Goal: Complete application form

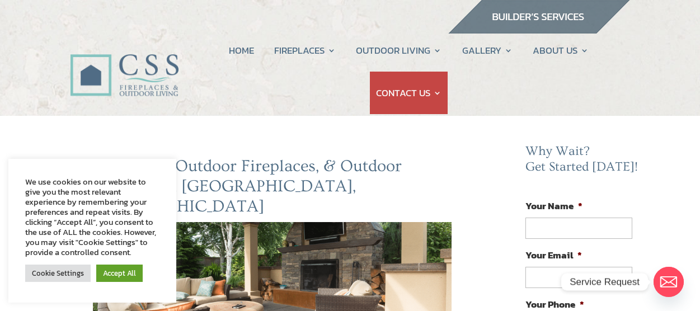
click at [532, 18] on img at bounding box center [539, 17] width 183 height 34
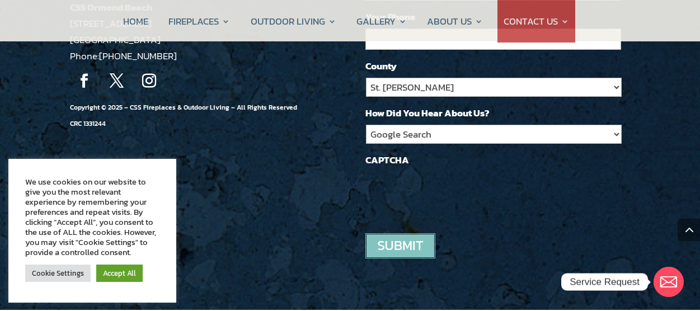
scroll to position [1235, 0]
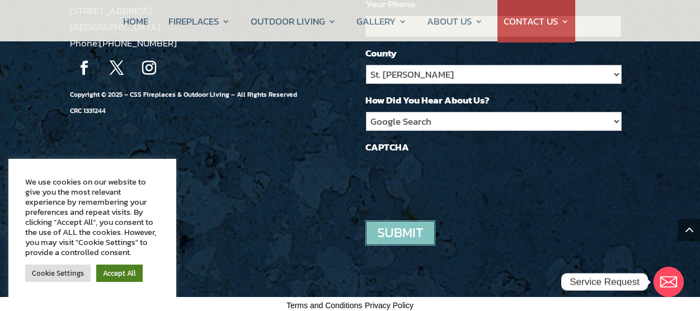
click at [117, 278] on link "Accept All" at bounding box center [119, 273] width 46 height 17
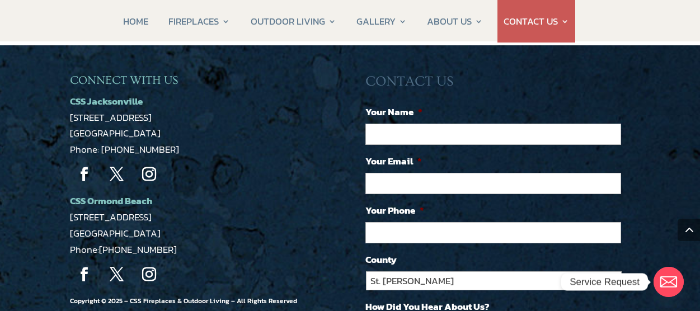
scroll to position [1030, 0]
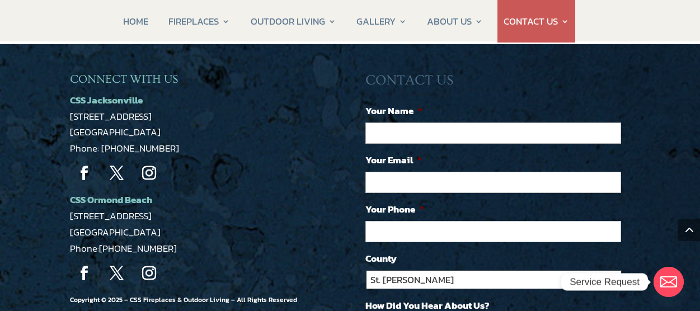
click at [417, 276] on select "St. Johns Clay Volusia Flagler Duval Nassau Other" at bounding box center [494, 279] width 256 height 19
select select "Other"
click at [366, 270] on select "St. Johns Clay Volusia Flagler Duval Nassau Other" at bounding box center [494, 279] width 256 height 19
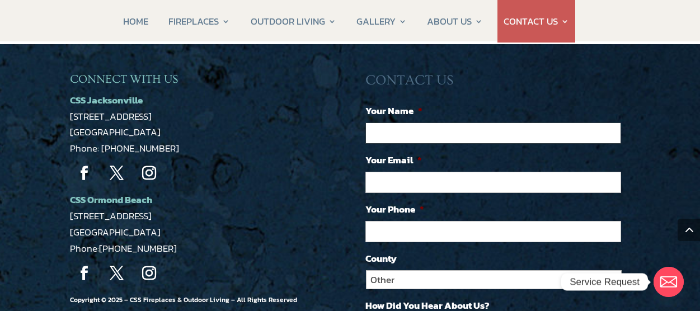
click at [402, 131] on input "Your Name *" at bounding box center [494, 133] width 256 height 21
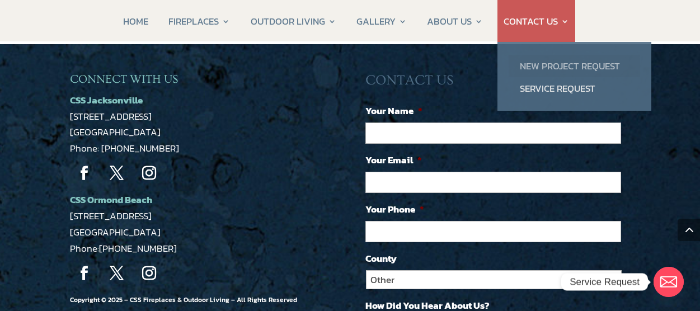
click at [559, 69] on link "New Project Request" at bounding box center [575, 66] width 132 height 22
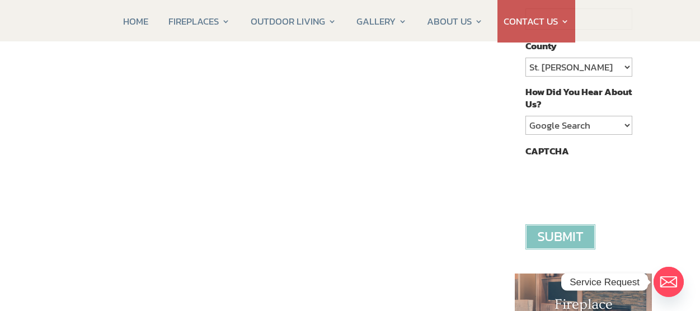
scroll to position [343, 0]
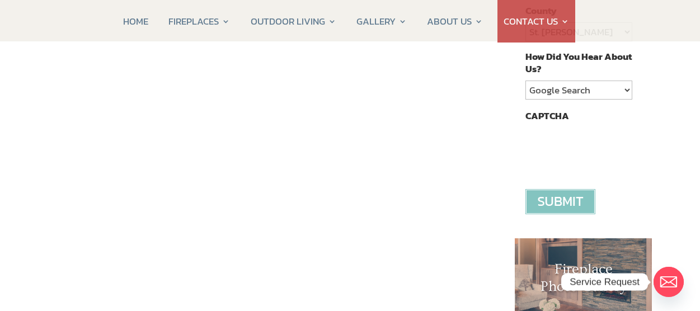
click at [493, 105] on div "Contact CSS Fireplaces & Outdoor Living (New company created by the owners of C…" at bounding box center [272, 147] width 449 height 669
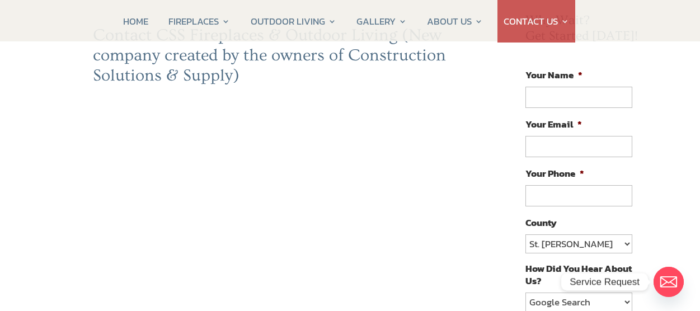
scroll to position [130, 0]
click at [586, 235] on select "St. Johns Clay Volusia Flagler Duval Nassau Other" at bounding box center [579, 244] width 106 height 19
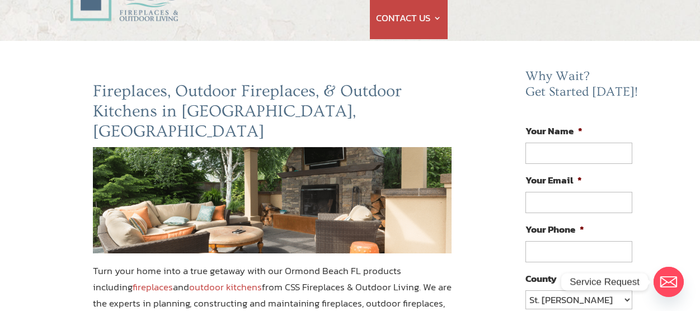
scroll to position [78, 0]
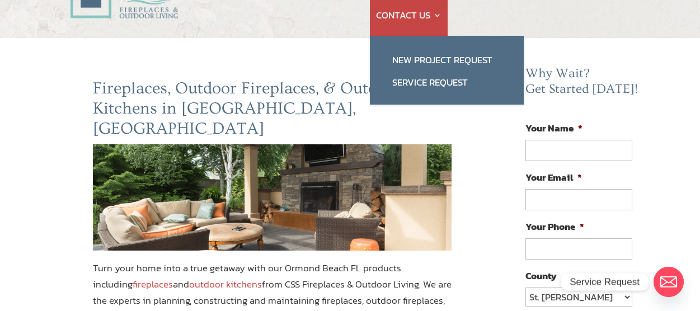
click at [429, 13] on link "CONTACT US" at bounding box center [409, 15] width 66 height 43
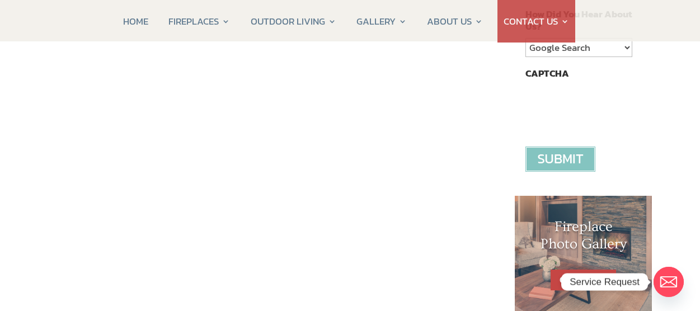
scroll to position [362, 0]
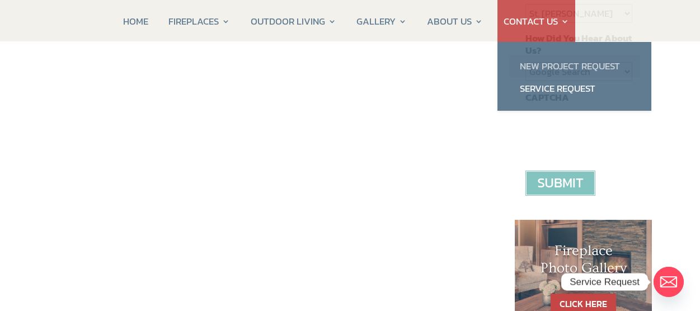
click at [535, 63] on link "New Project Request" at bounding box center [575, 66] width 132 height 22
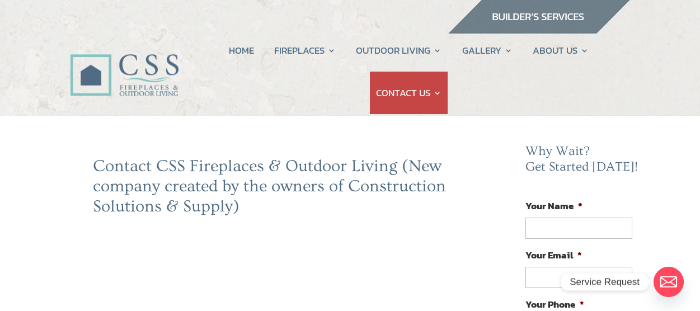
click at [557, 16] on img at bounding box center [539, 17] width 183 height 34
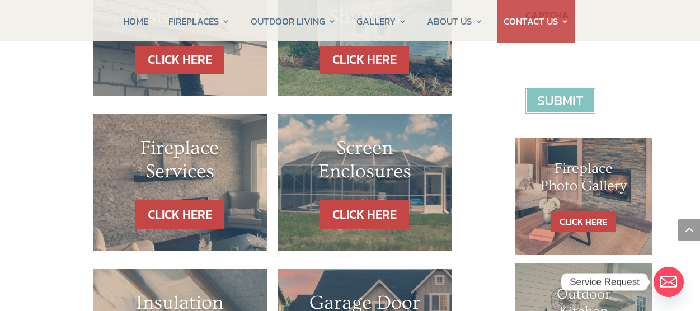
scroll to position [488, 0]
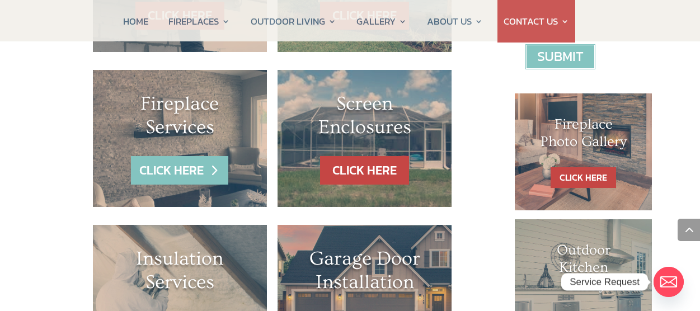
click at [194, 162] on link "CLICK HERE" at bounding box center [179, 170] width 97 height 29
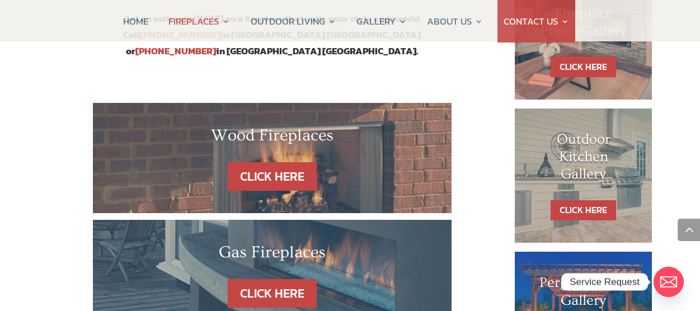
scroll to position [697, 0]
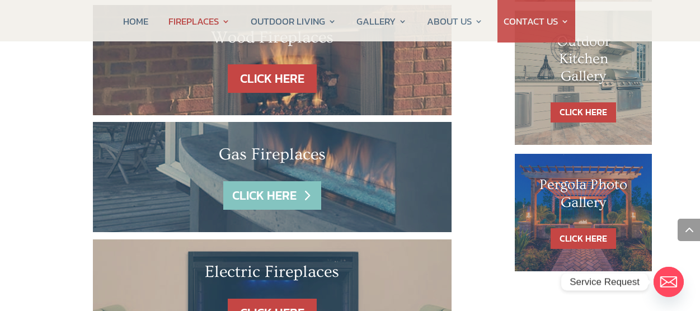
click at [287, 181] on link "CLICK HERE" at bounding box center [271, 195] width 97 height 29
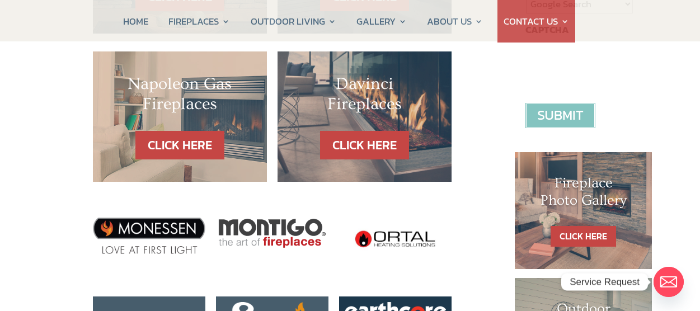
scroll to position [419, 0]
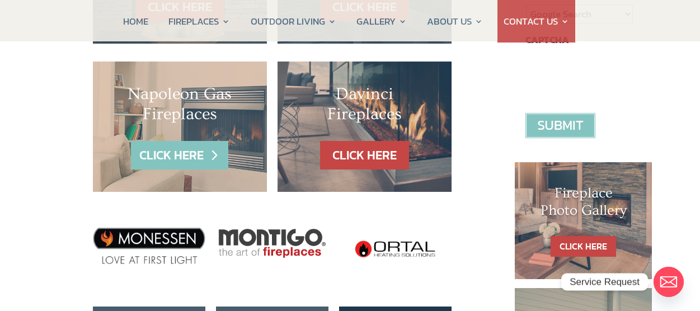
click at [196, 160] on link "CLICK HERE" at bounding box center [179, 155] width 97 height 29
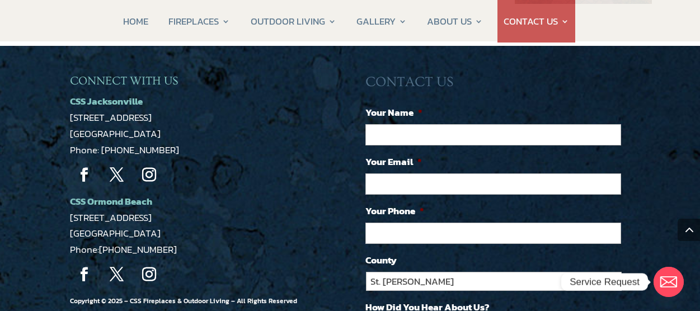
scroll to position [964, 0]
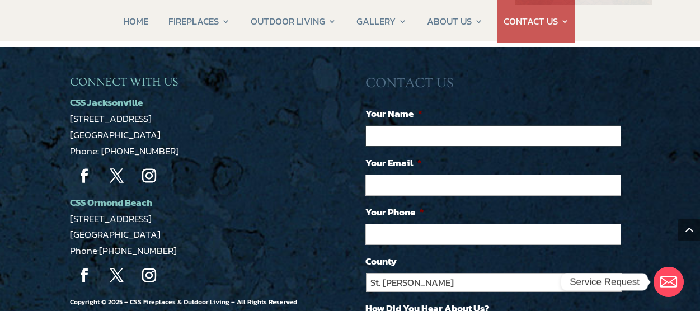
click at [445, 125] on input "Your Name *" at bounding box center [494, 135] width 256 height 21
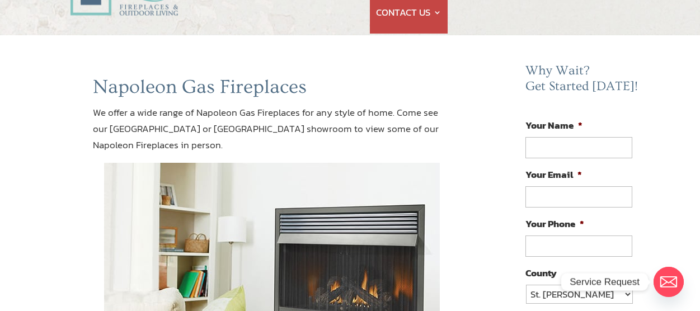
scroll to position [0, 0]
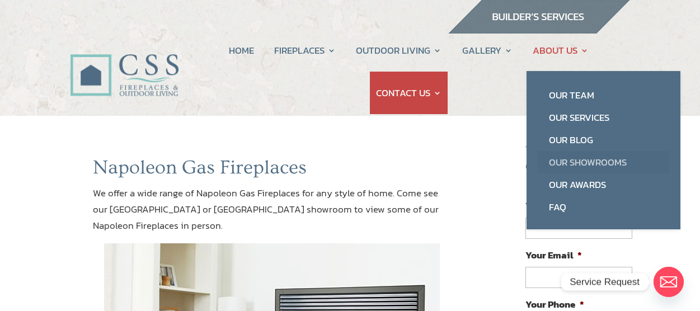
click at [565, 160] on link "Our Showrooms" at bounding box center [604, 162] width 132 height 22
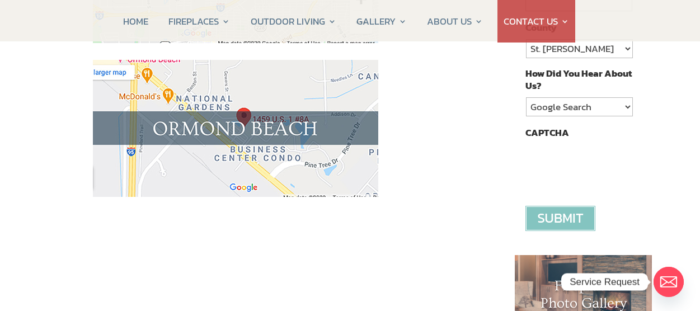
scroll to position [339, 0]
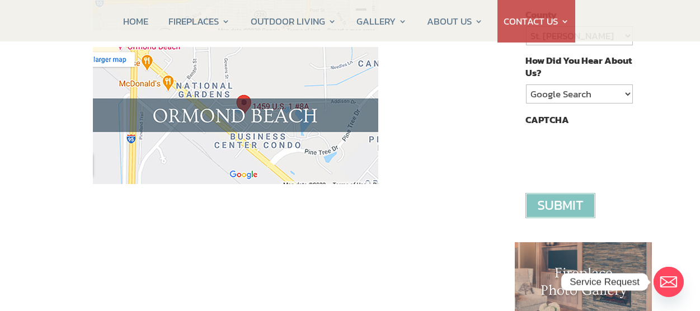
click at [338, 129] on img at bounding box center [236, 115] width 286 height 137
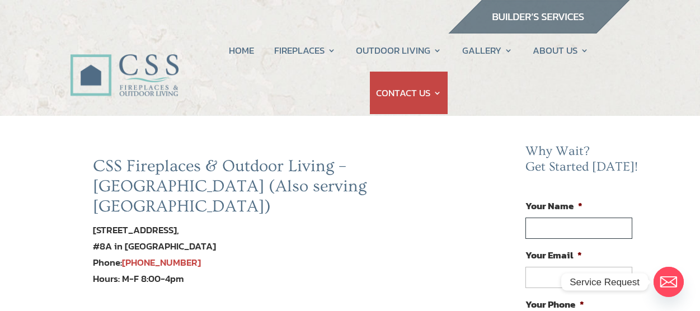
click at [585, 227] on input "Your Name *" at bounding box center [579, 228] width 106 height 21
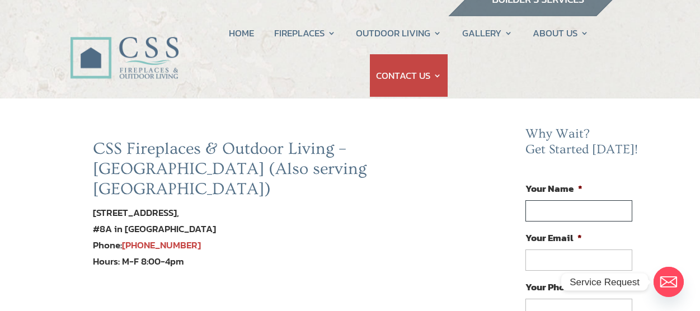
scroll to position [23, 0]
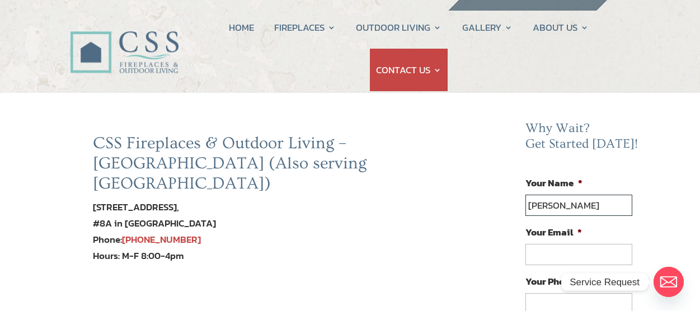
type input "Deanna"
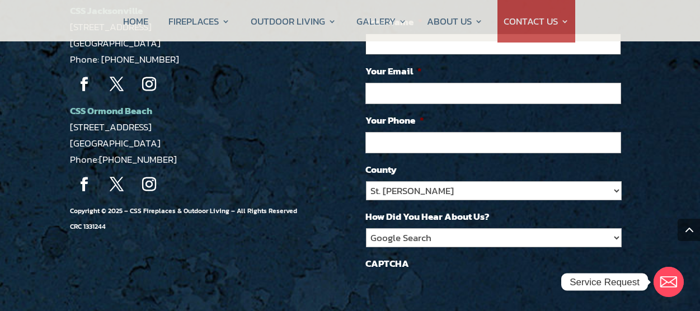
scroll to position [1296, 0]
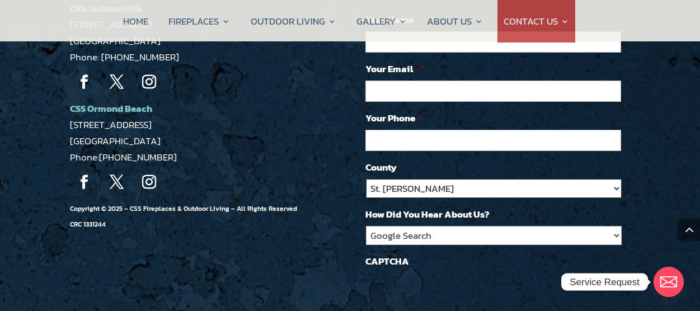
click at [437, 179] on select "St. Johns Clay Volusia Flagler Duval Nassau Other" at bounding box center [494, 188] width 256 height 19
click at [366, 179] on select "St. Johns Clay Volusia Flagler Duval Nassau Other" at bounding box center [494, 188] width 256 height 19
click at [501, 179] on select "St. Johns Clay Volusia Flagler Duval Nassau Other" at bounding box center [494, 188] width 256 height 19
select select "Other"
click at [366, 179] on select "St. Johns Clay Volusia Flagler Duval Nassau Other" at bounding box center [494, 188] width 256 height 19
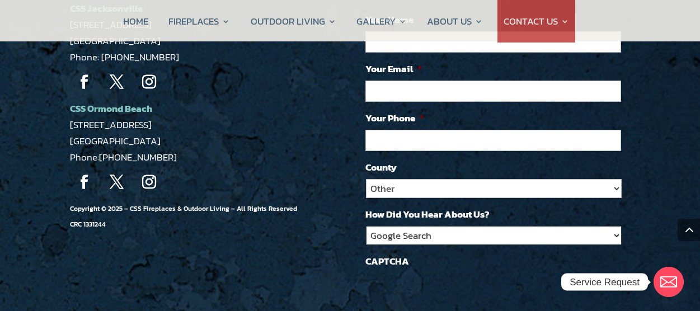
click at [539, 226] on select "Google Search Google Ad Referral Trucks Social Media Magazine Ad Other" at bounding box center [494, 235] width 256 height 19
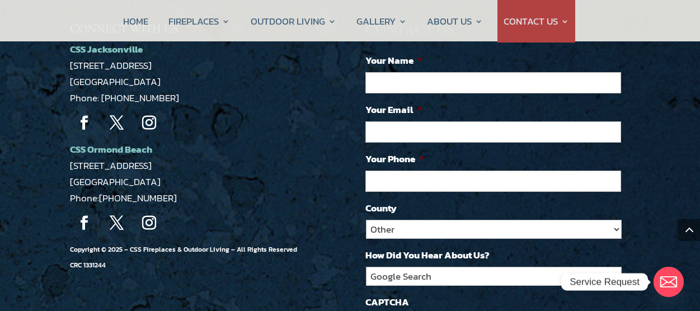
scroll to position [1244, 0]
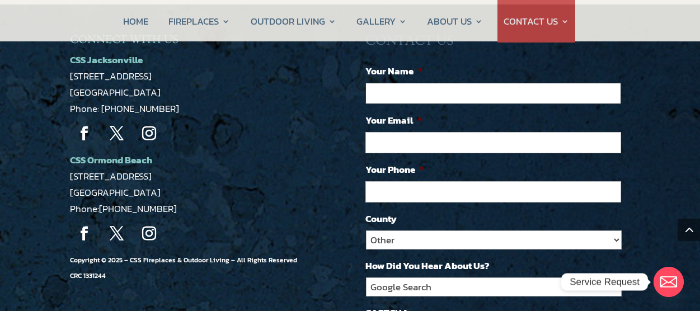
click at [394, 83] on input "Your Name *" at bounding box center [494, 93] width 256 height 21
type input "Deanna Magee"
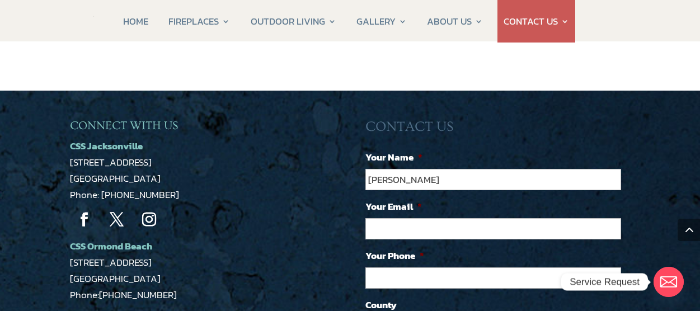
scroll to position [1151, 0]
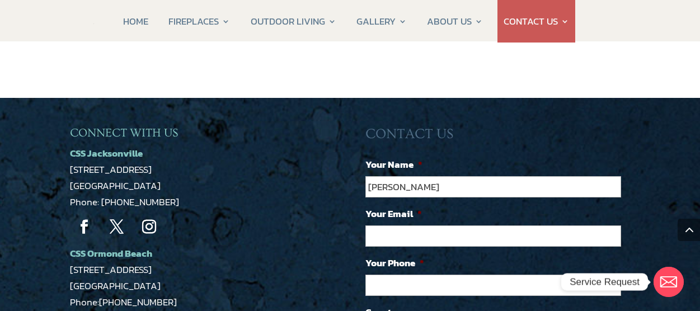
click at [384, 226] on input "Your Email *" at bounding box center [494, 236] width 256 height 21
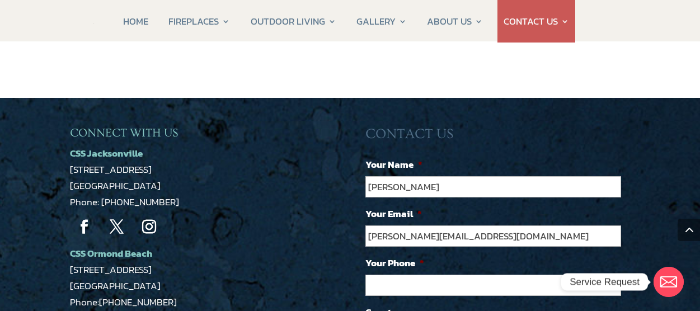
type input "deanna@waltersfl.com"
click at [396, 275] on input "(___) ___-____" at bounding box center [494, 285] width 256 height 21
click at [375, 275] on input "(___) _40-7399" at bounding box center [494, 285] width 256 height 21
click at [371, 275] on input "(___) _40-7399" at bounding box center [494, 285] width 256 height 21
type input "(407) 399-4950"
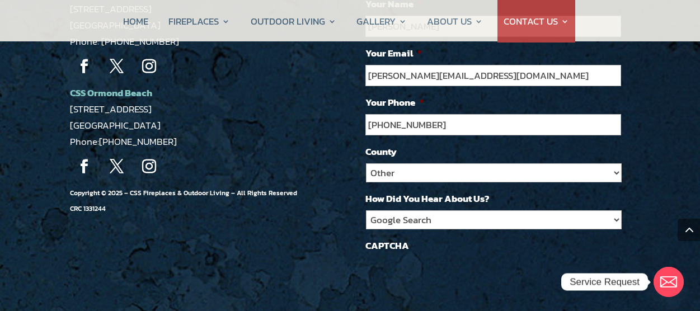
scroll to position [1321, 0]
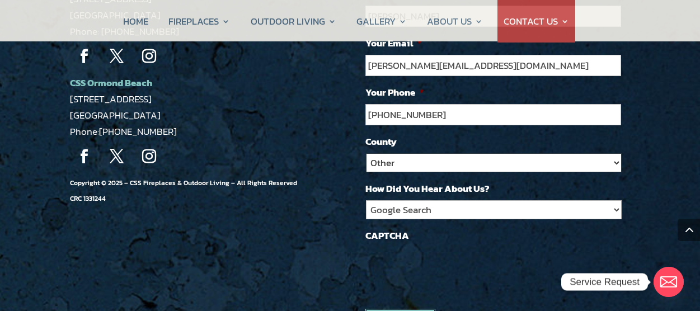
click at [441, 153] on select "St. Johns Clay Volusia Flagler Duval Nassau Other" at bounding box center [494, 162] width 256 height 19
click at [366, 153] on select "St. Johns Clay Volusia Flagler Duval Nassau Other" at bounding box center [494, 162] width 256 height 19
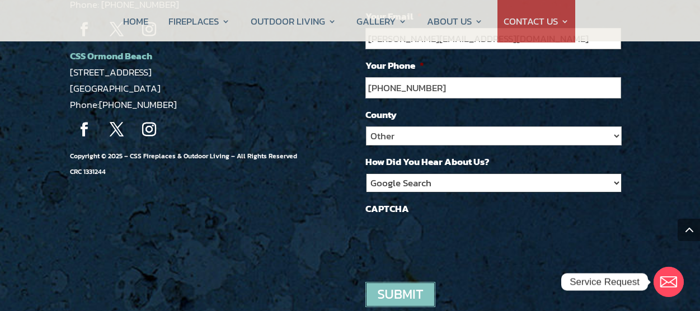
click at [471, 174] on select "Google Search Google Ad Referral Trucks Social Media Magazine Ad Other" at bounding box center [494, 183] width 256 height 19
click at [366, 174] on select "Google Search Google Ad Referral Trucks Social Media Magazine Ad Other" at bounding box center [494, 183] width 256 height 19
click at [401, 282] on input "image" at bounding box center [401, 294] width 70 height 25
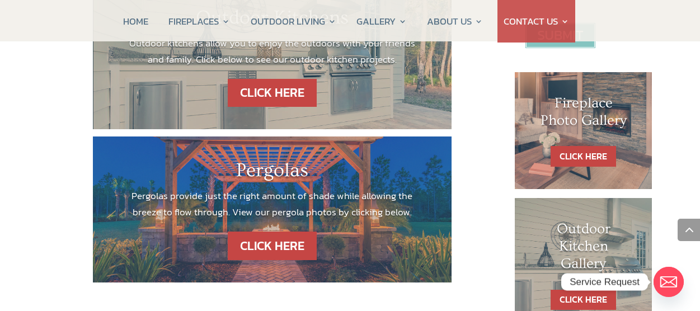
scroll to position [721, 0]
